Goal: Navigation & Orientation: Find specific page/section

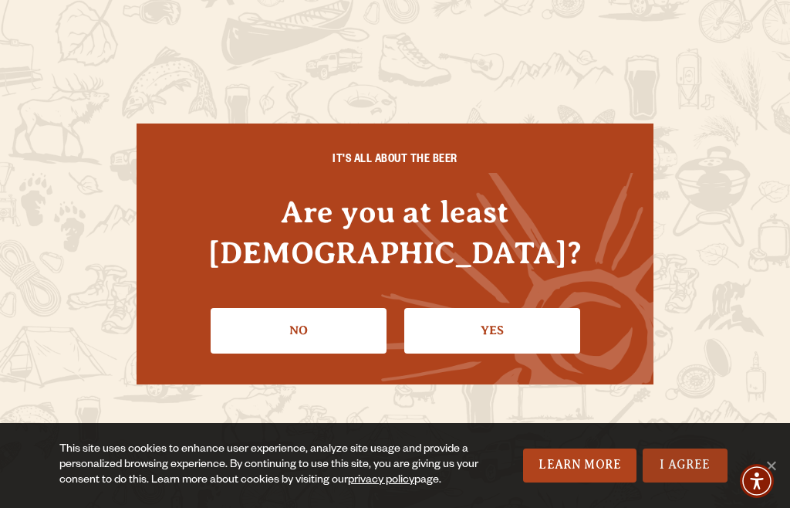
click at [671, 458] on link "I Agree" at bounding box center [685, 465] width 85 height 34
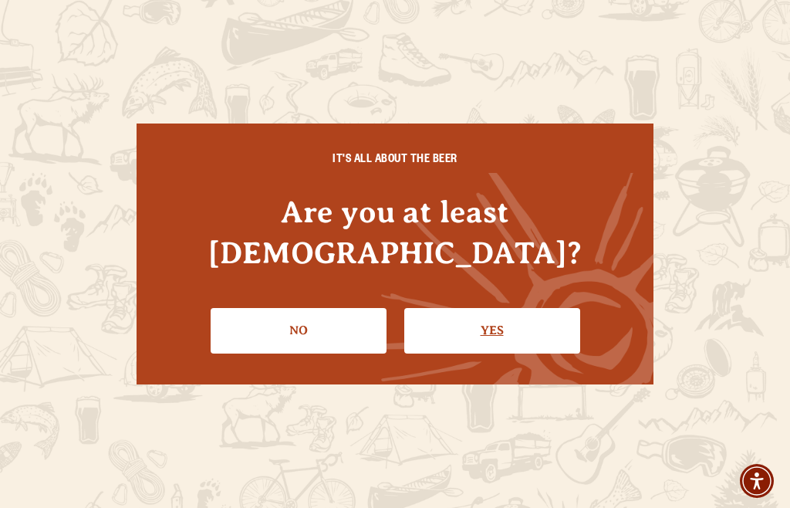
click at [491, 315] on link "Yes" at bounding box center [492, 330] width 176 height 45
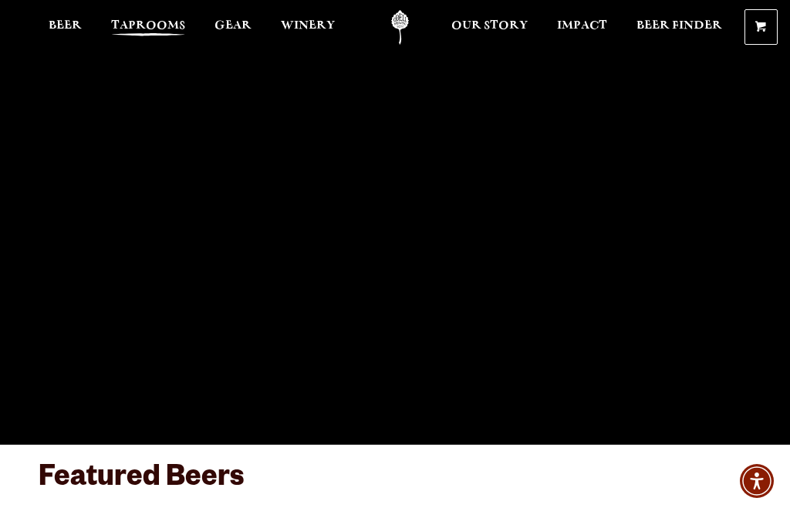
click at [137, 20] on span "Taprooms" at bounding box center [148, 25] width 74 height 12
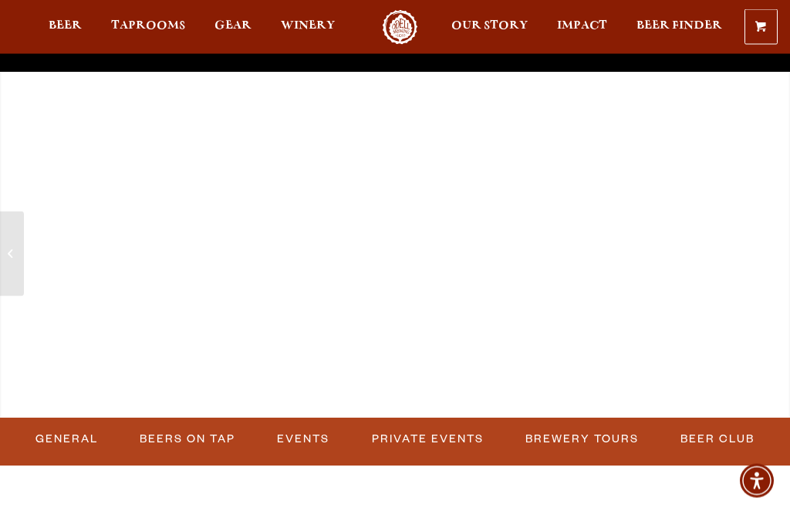
scroll to position [375, 0]
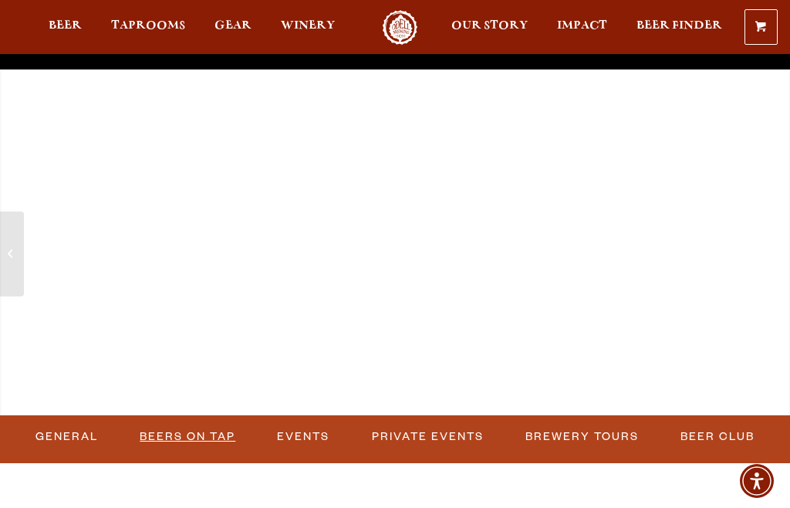
click at [203, 441] on link "Beers on Tap" at bounding box center [187, 436] width 108 height 35
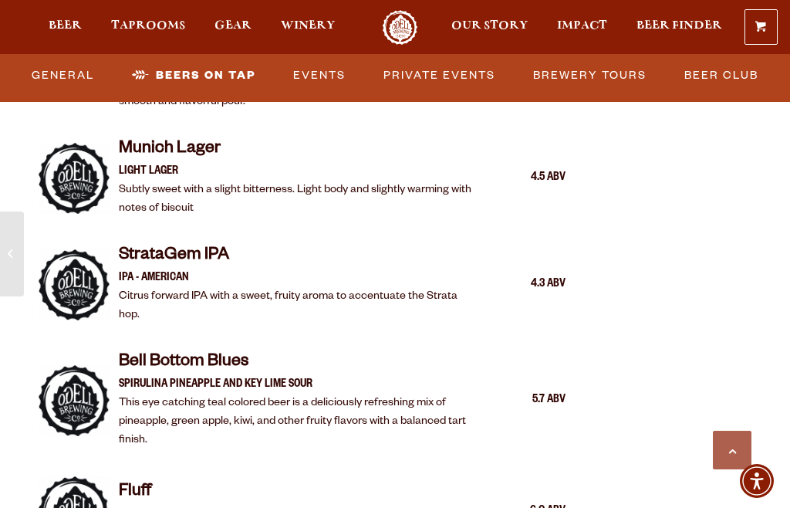
scroll to position [3304, 0]
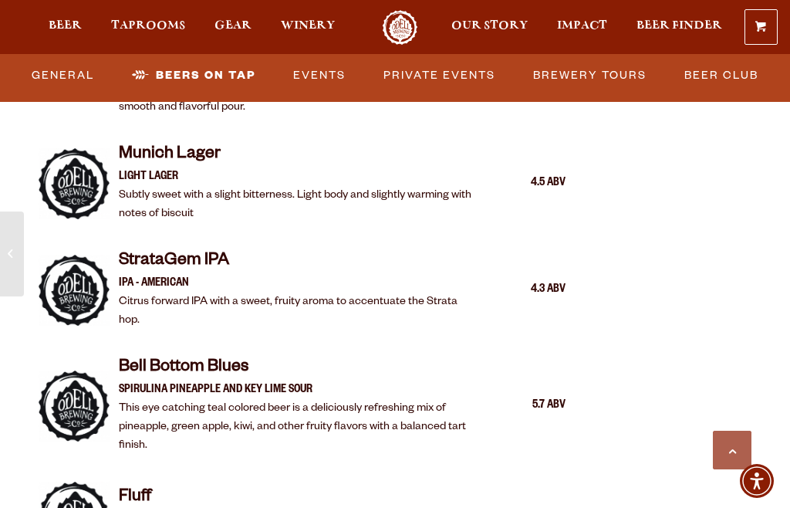
click at [45, 481] on img at bounding box center [74, 516] width 71 height 71
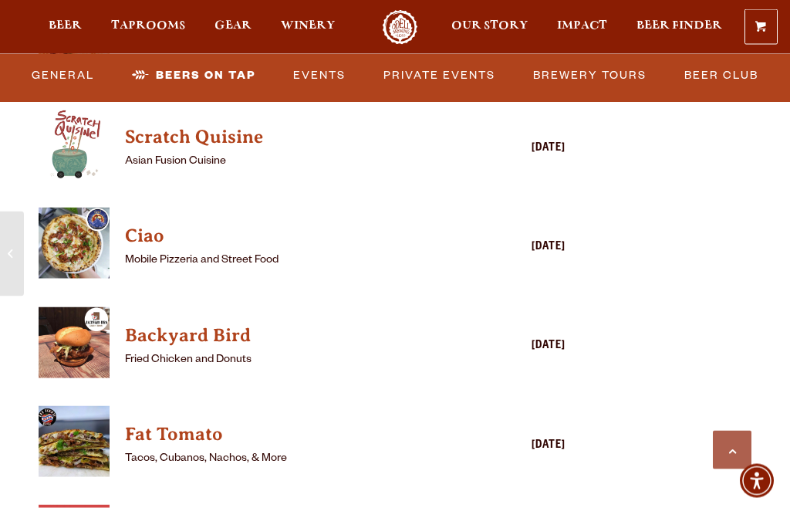
scroll to position [4094, 0]
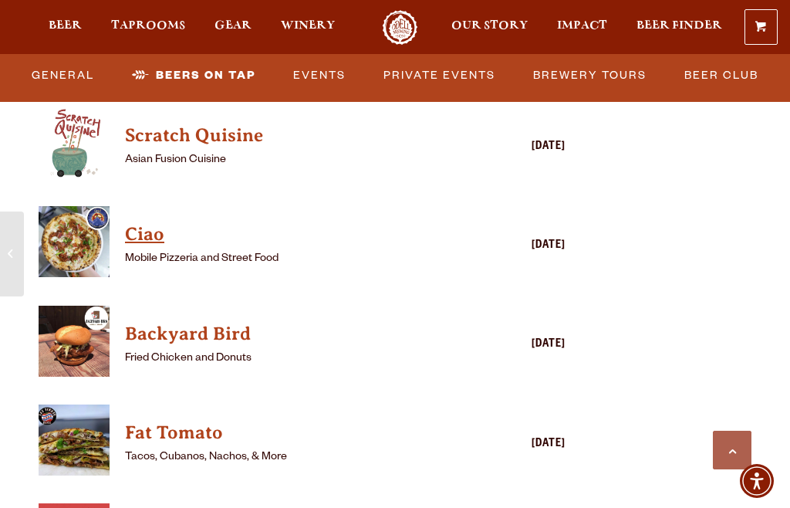
click at [174, 222] on h4 "Ciao" at bounding box center [279, 234] width 309 height 25
